Goal: Check status: Check status

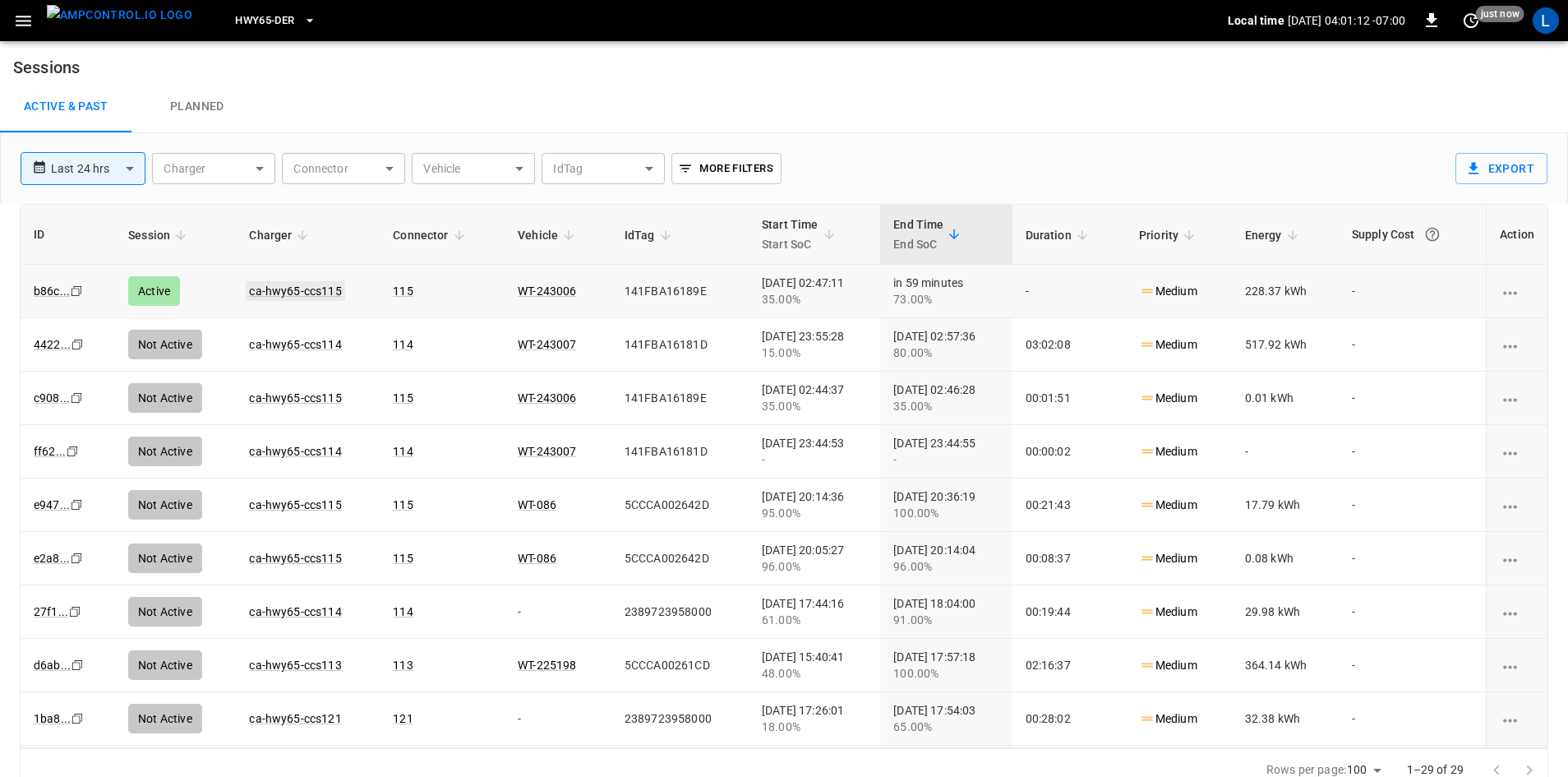
click at [309, 287] on link "ca-hwy65-ccs115" at bounding box center [295, 291] width 98 height 20
click at [323, 292] on link "ca-hwy65-ccs115" at bounding box center [295, 291] width 98 height 20
